Goal: Task Accomplishment & Management: Manage account settings

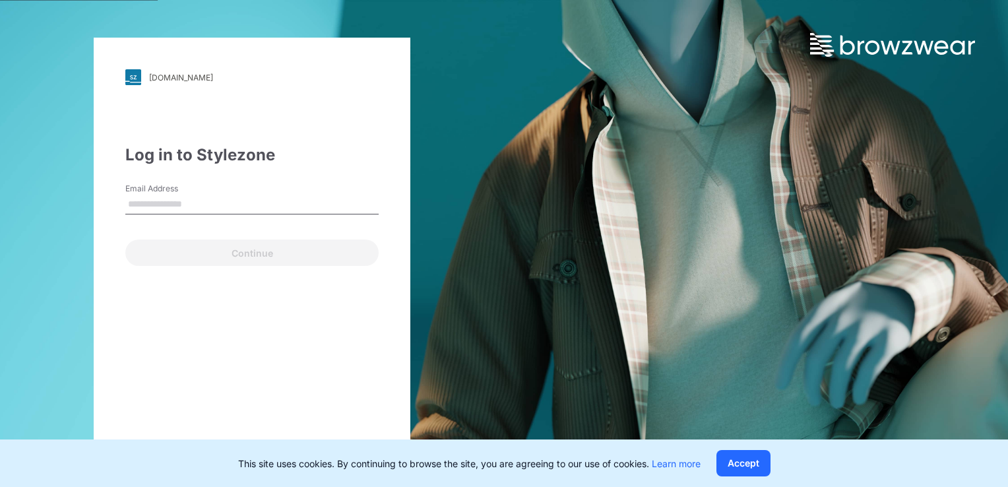
click at [259, 201] on input "Email Address" at bounding box center [251, 205] width 253 height 20
type input "**********"
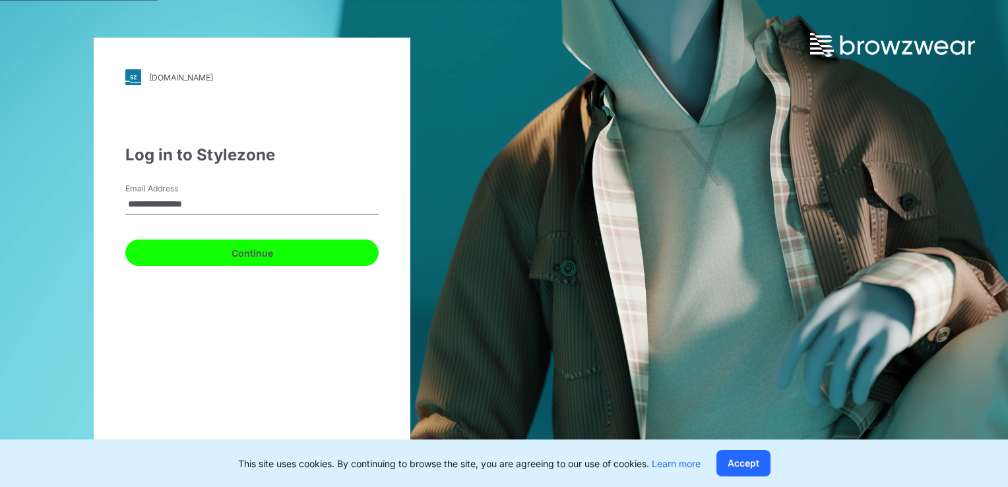
click at [270, 260] on button "Continue" at bounding box center [251, 253] width 253 height 26
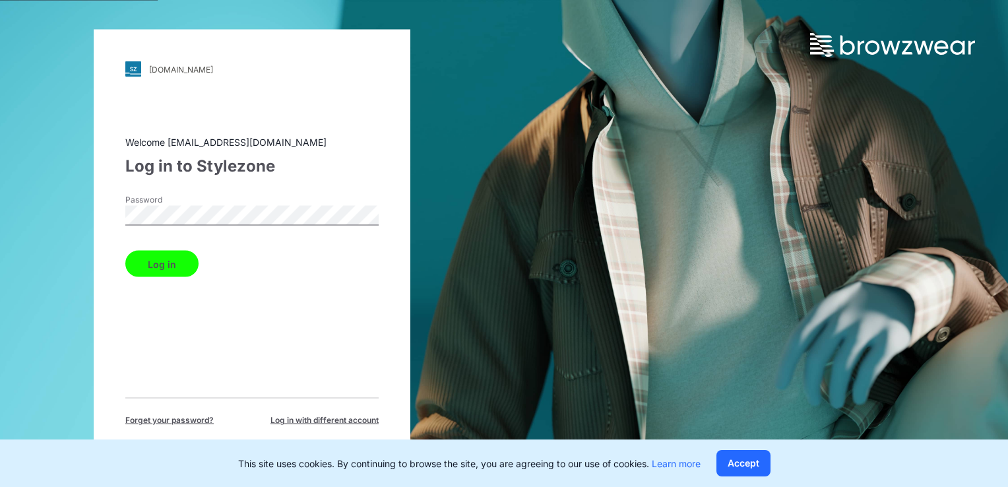
click at [135, 258] on button "Log in" at bounding box center [161, 264] width 73 height 26
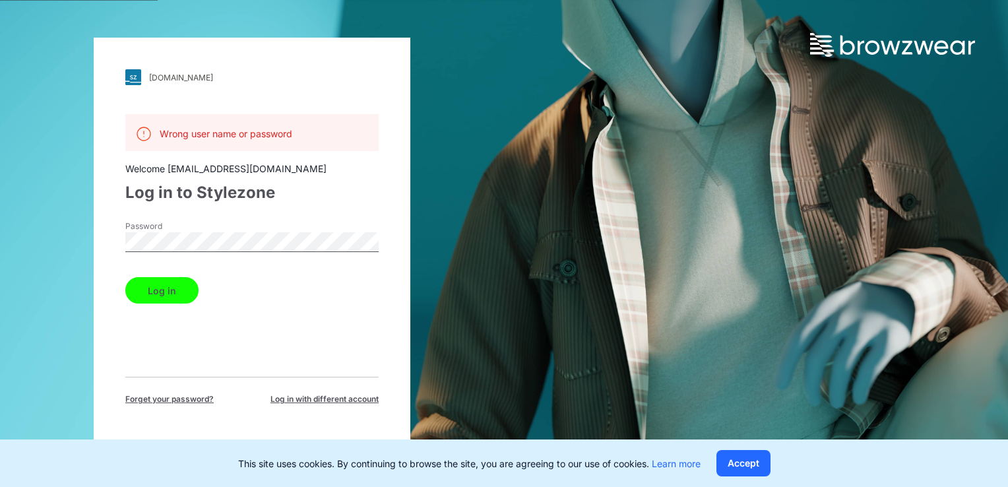
click at [104, 238] on div "[DOMAIN_NAME] Loading... Wrong user name or password Welcome [EMAIL_ADDRESS][DO…" at bounding box center [252, 244] width 317 height 412
click at [106, 234] on div "[DOMAIN_NAME] Loading... Wrong user name or password Welcome [EMAIL_ADDRESS][DO…" at bounding box center [252, 244] width 317 height 412
click at [104, 231] on div "[DOMAIN_NAME] Loading... Wrong user name or password Welcome [EMAIL_ADDRESS][DO…" at bounding box center [252, 244] width 317 height 412
click at [137, 294] on button "Log in" at bounding box center [161, 290] width 73 height 26
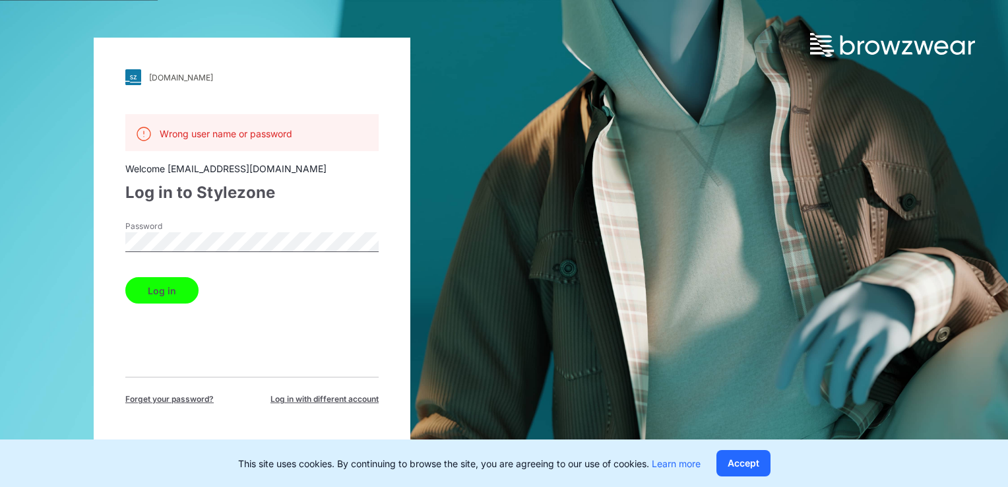
click at [119, 244] on div "[DOMAIN_NAME] Loading... Wrong user name or password Welcome [EMAIL_ADDRESS][DO…" at bounding box center [252, 244] width 317 height 412
click at [125, 277] on button "Log in" at bounding box center [161, 290] width 73 height 26
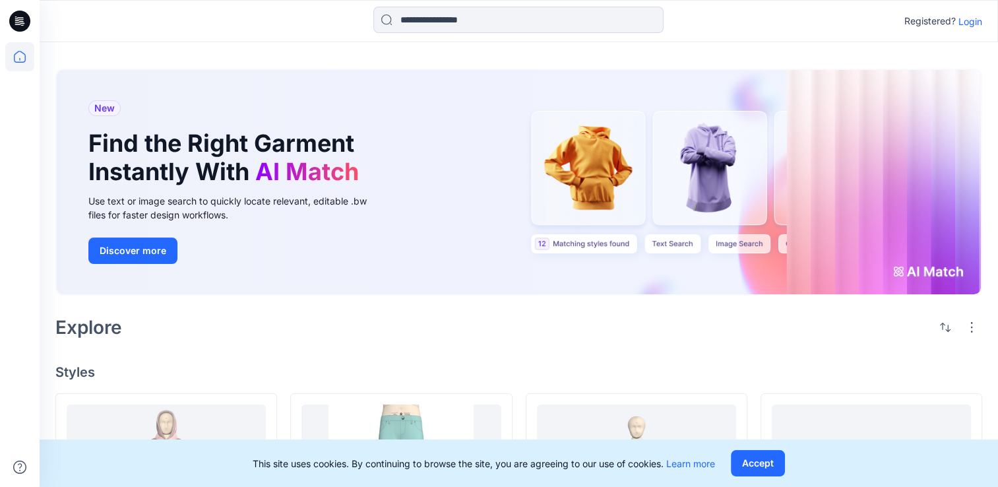
click at [959, 24] on p "Login" at bounding box center [971, 22] width 24 height 14
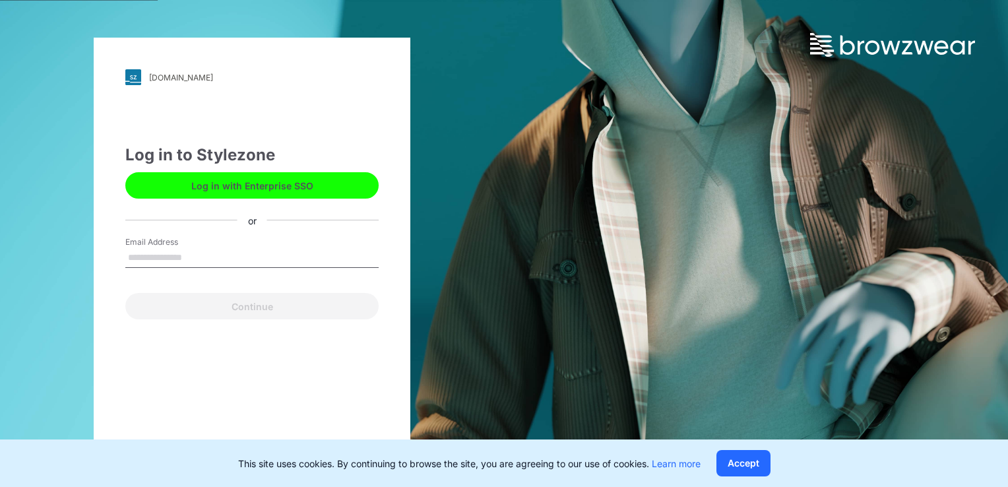
click at [246, 257] on input "Email Address" at bounding box center [251, 258] width 253 height 20
type input "**********"
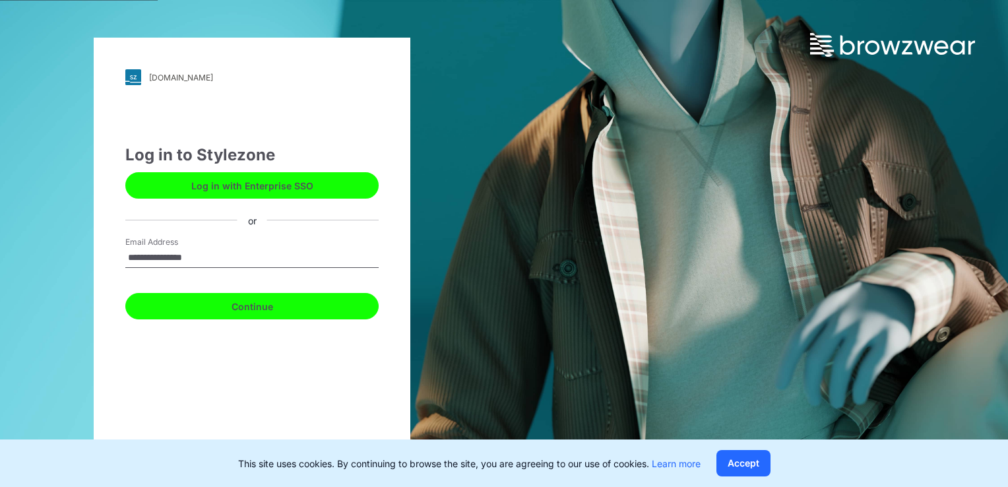
click at [241, 305] on button "Continue" at bounding box center [251, 306] width 253 height 26
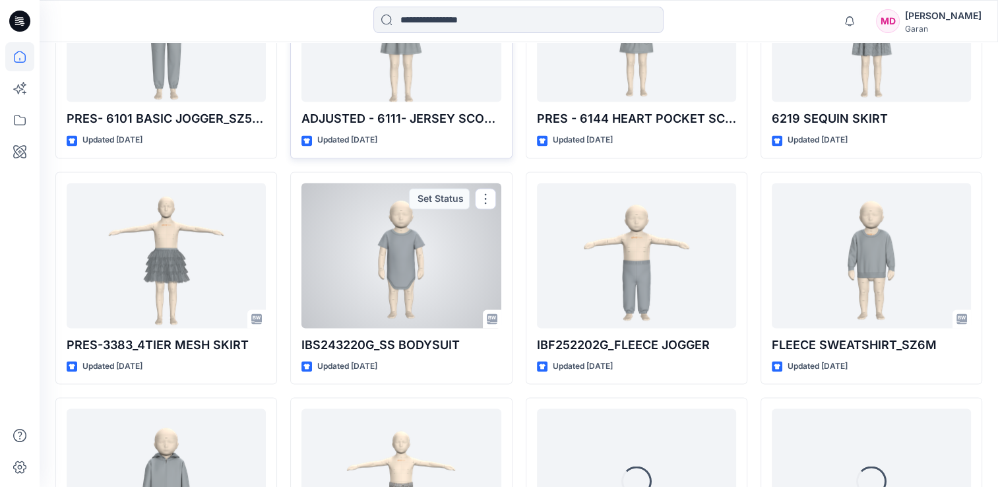
scroll to position [2099, 0]
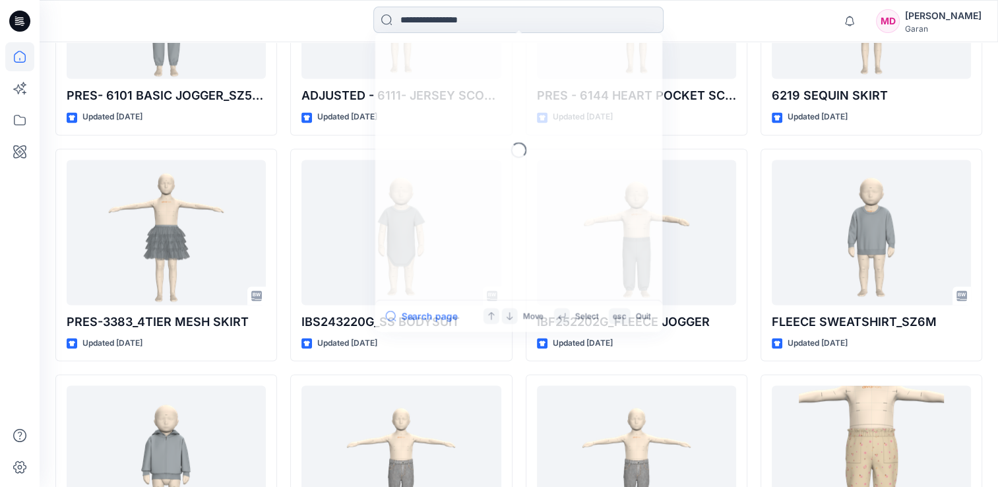
click at [478, 26] on input at bounding box center [519, 20] width 290 height 26
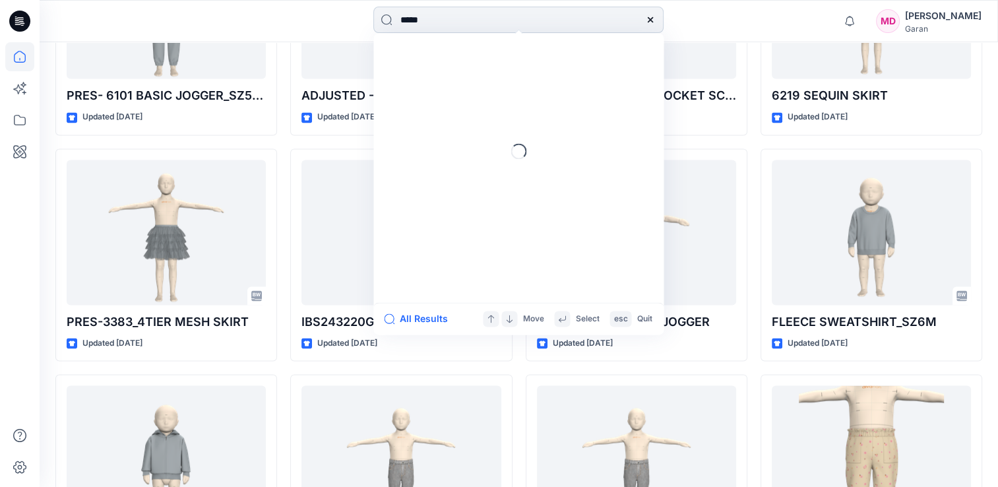
type input "******"
